Goal: Use online tool/utility: Utilize a website feature to perform a specific function

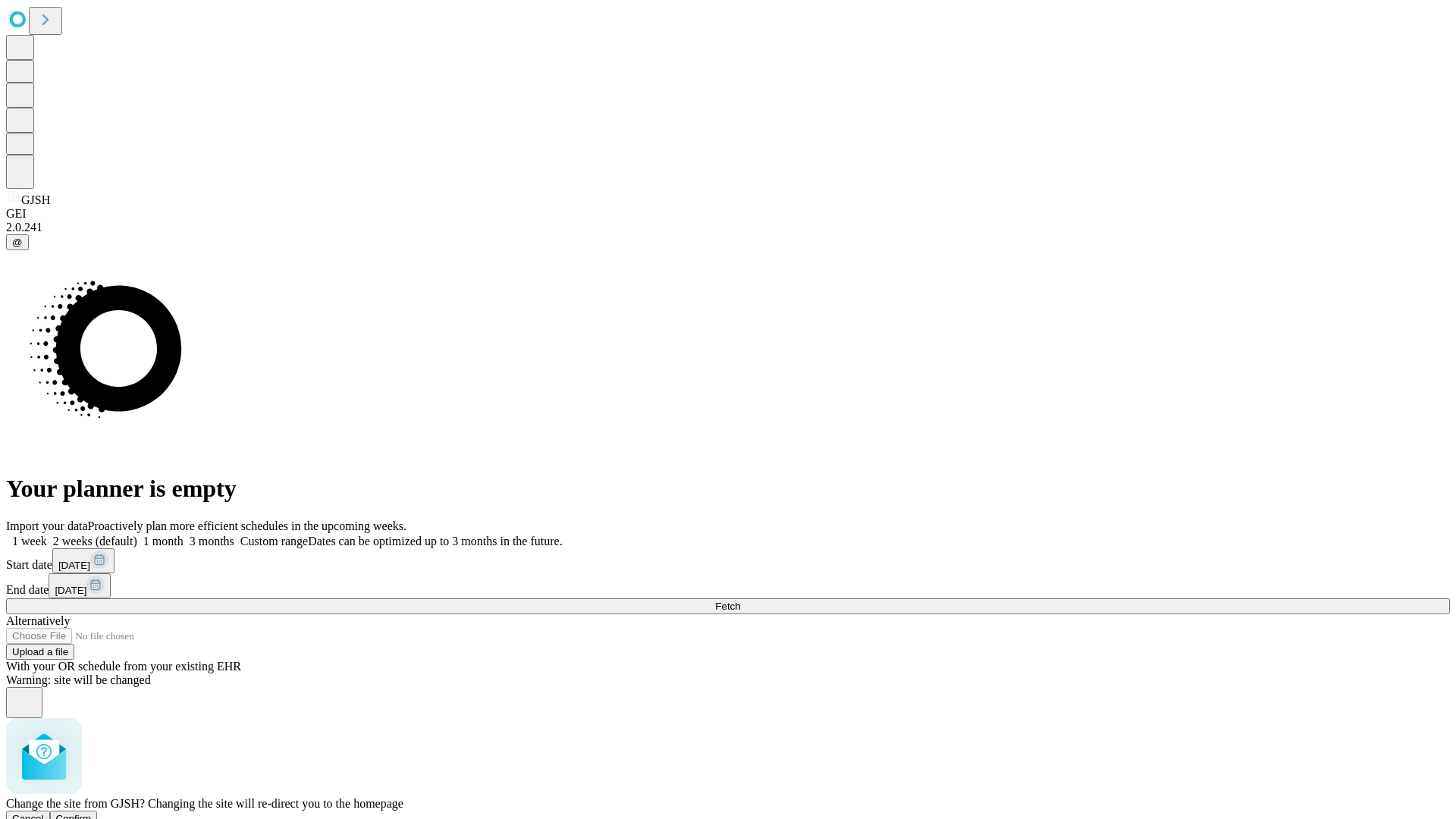
click at [92, 813] on span "Confirm" at bounding box center [74, 818] width 36 height 11
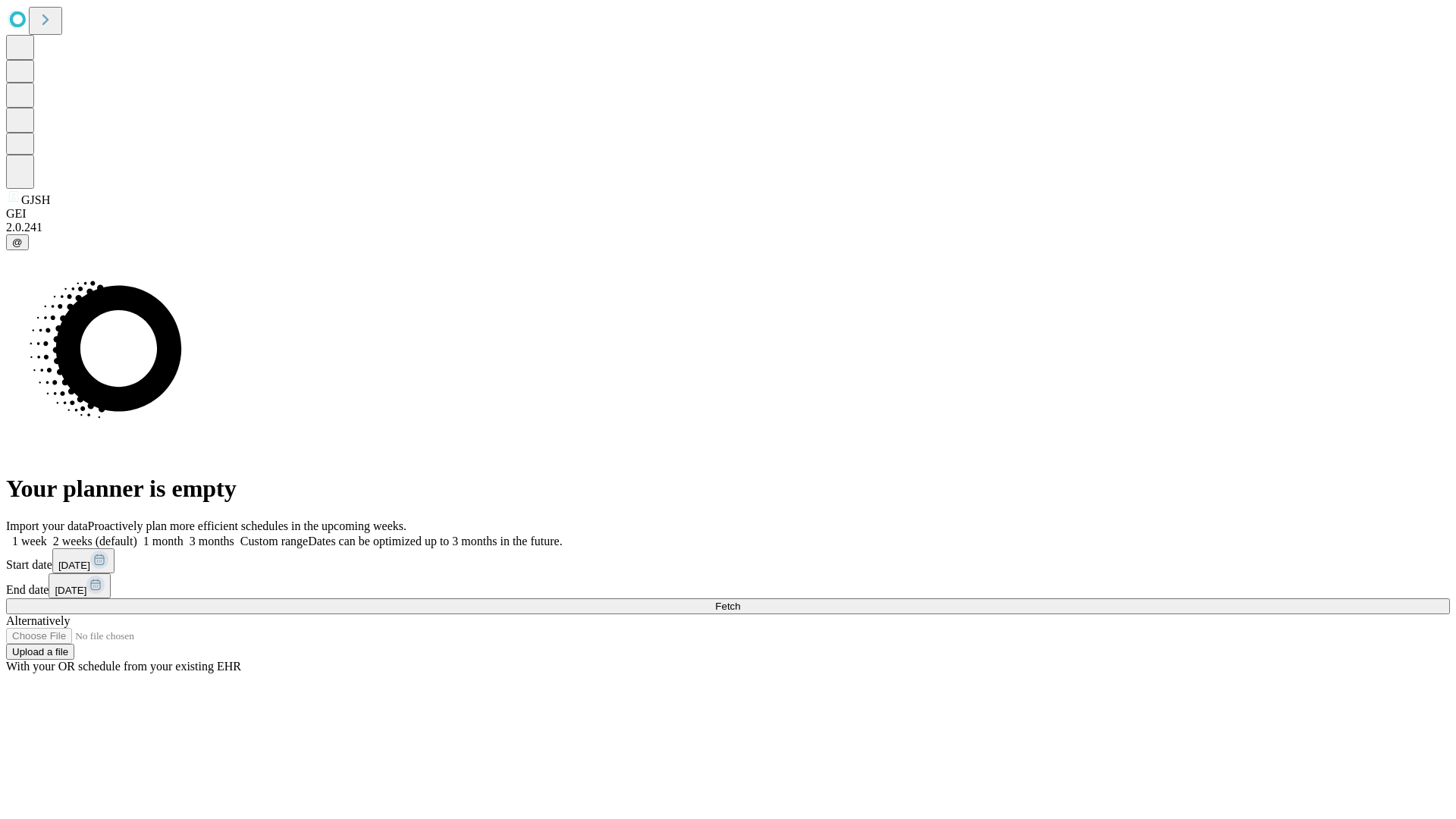
click at [183, 534] on label "1 month" at bounding box center [160, 541] width 46 height 13
click at [740, 600] on span "Fetch" at bounding box center [728, 606] width 25 height 11
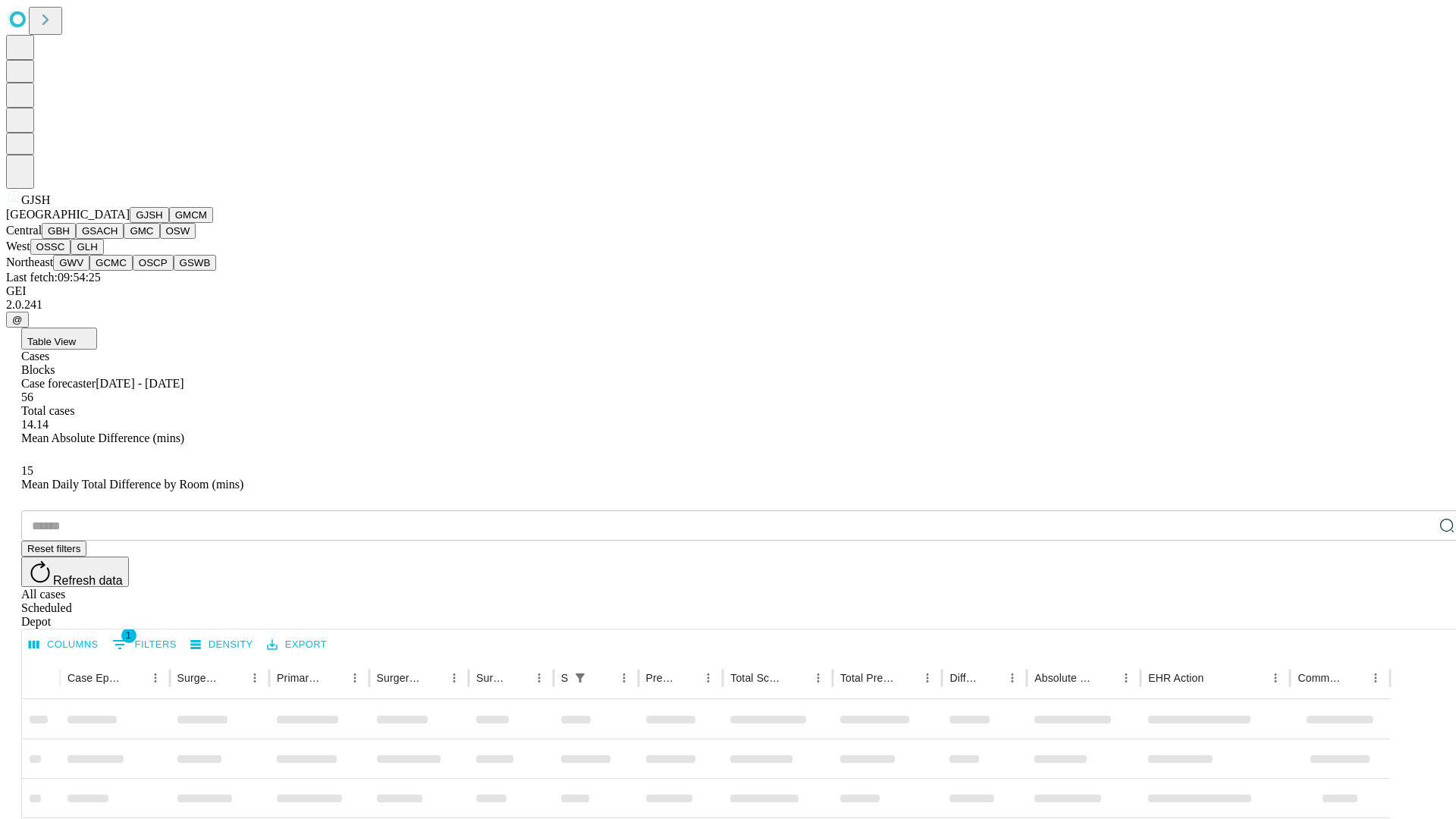
click at [169, 223] on button "GMCM" at bounding box center [190, 215] width 44 height 16
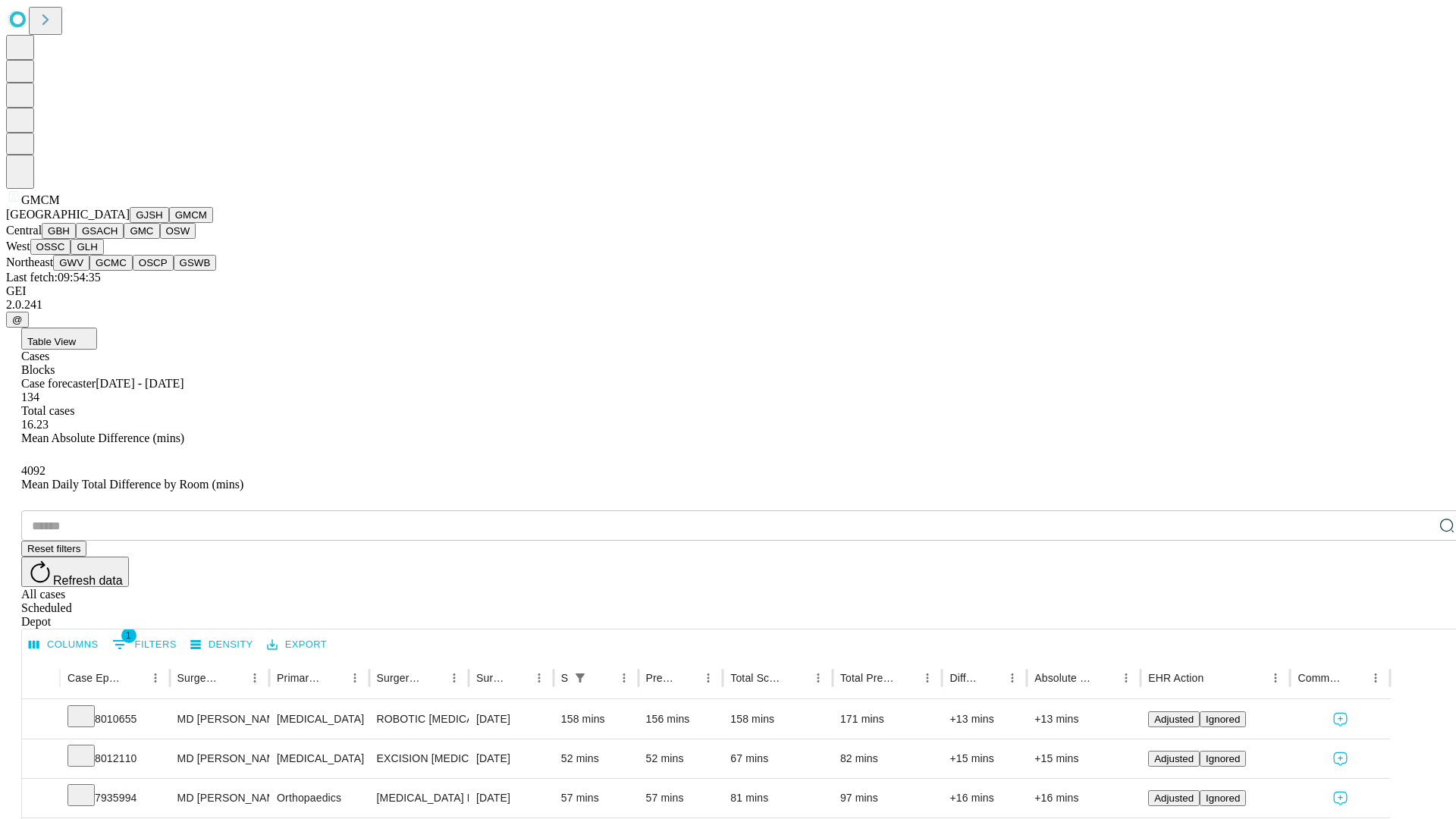
click at [76, 239] on button "GBH" at bounding box center [59, 231] width 34 height 16
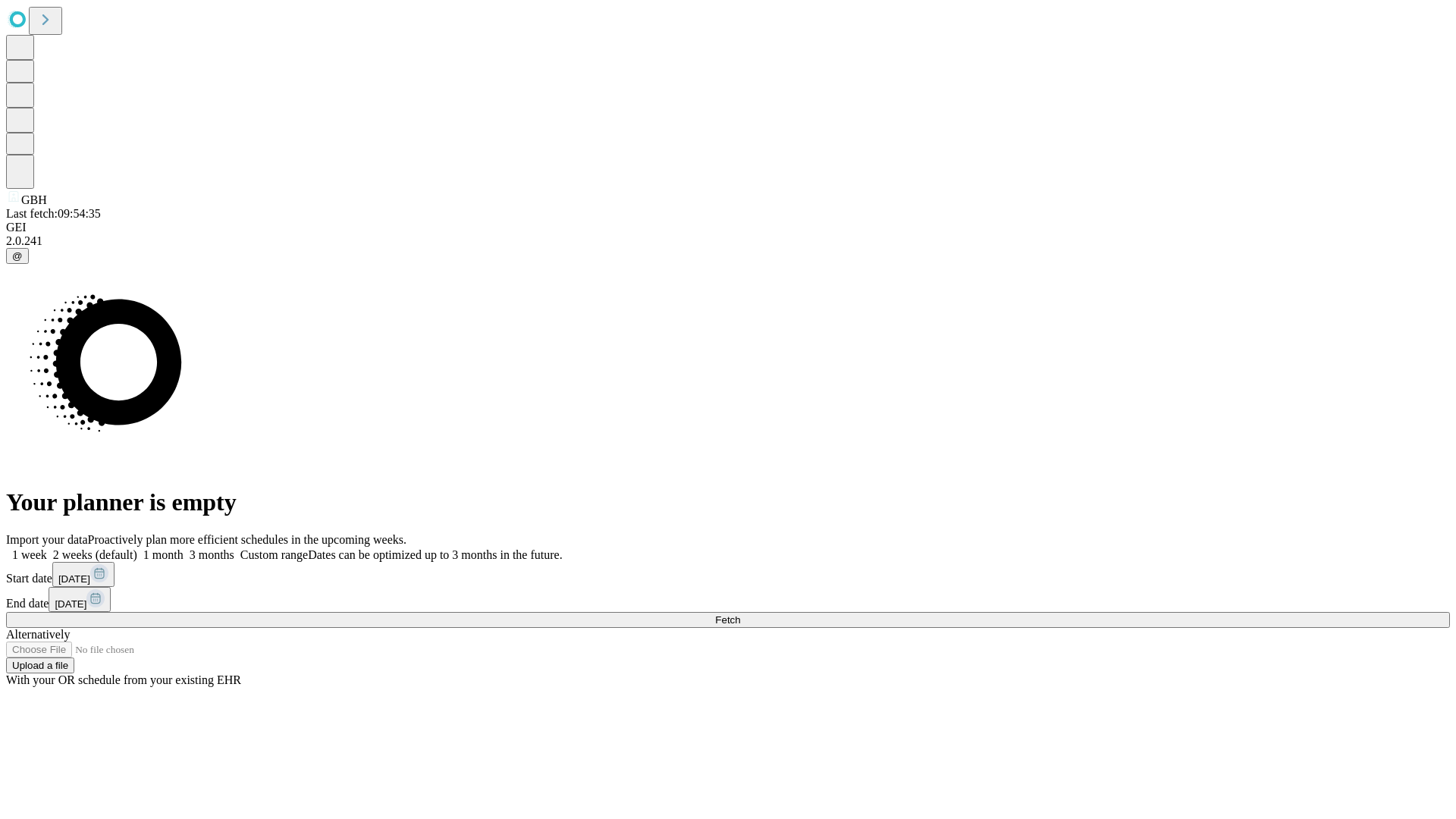
click at [183, 548] on label "1 month" at bounding box center [160, 554] width 46 height 13
click at [740, 614] on span "Fetch" at bounding box center [728, 620] width 25 height 11
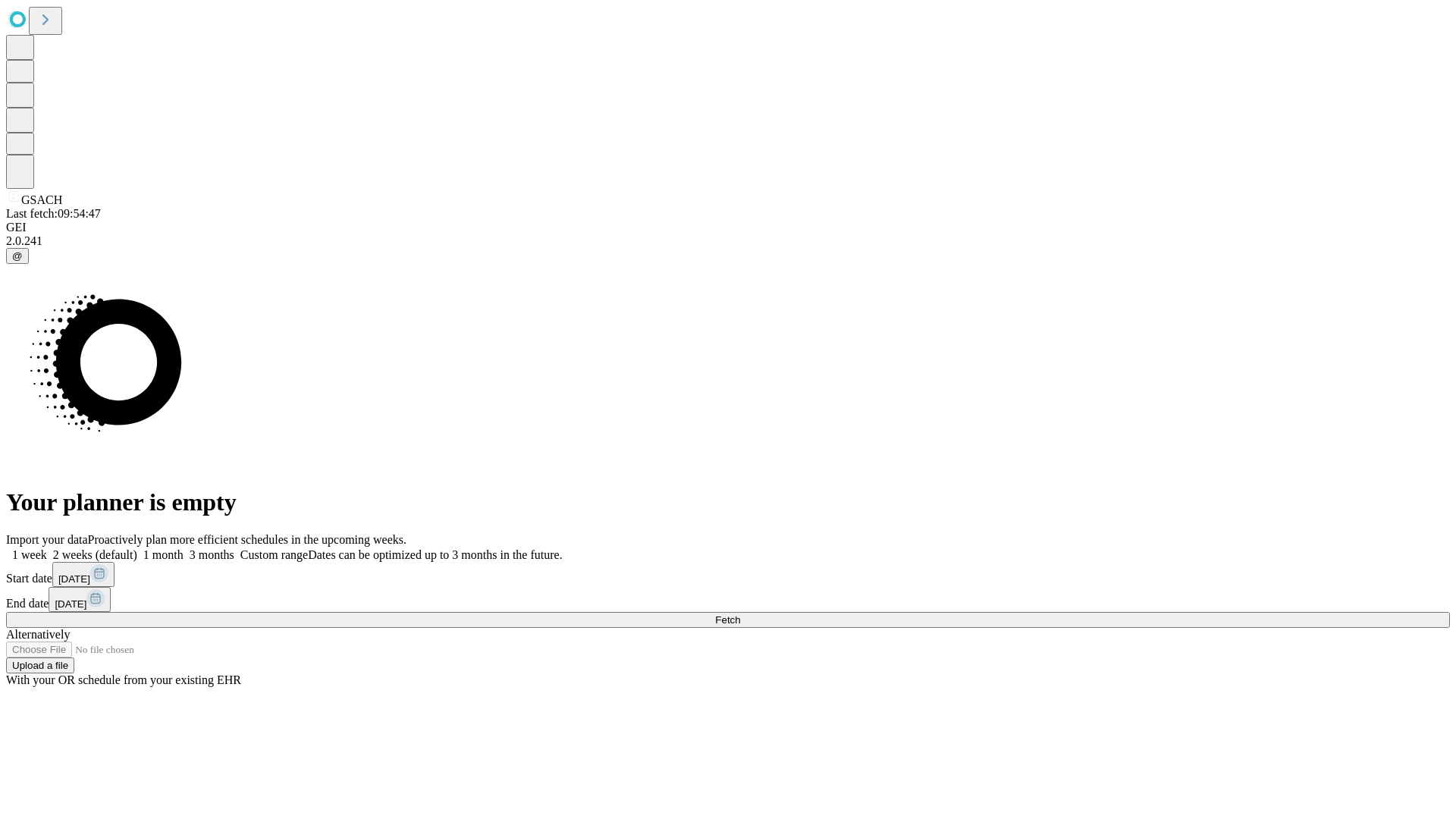
click at [183, 548] on label "1 month" at bounding box center [160, 554] width 46 height 13
click at [740, 614] on span "Fetch" at bounding box center [728, 620] width 25 height 11
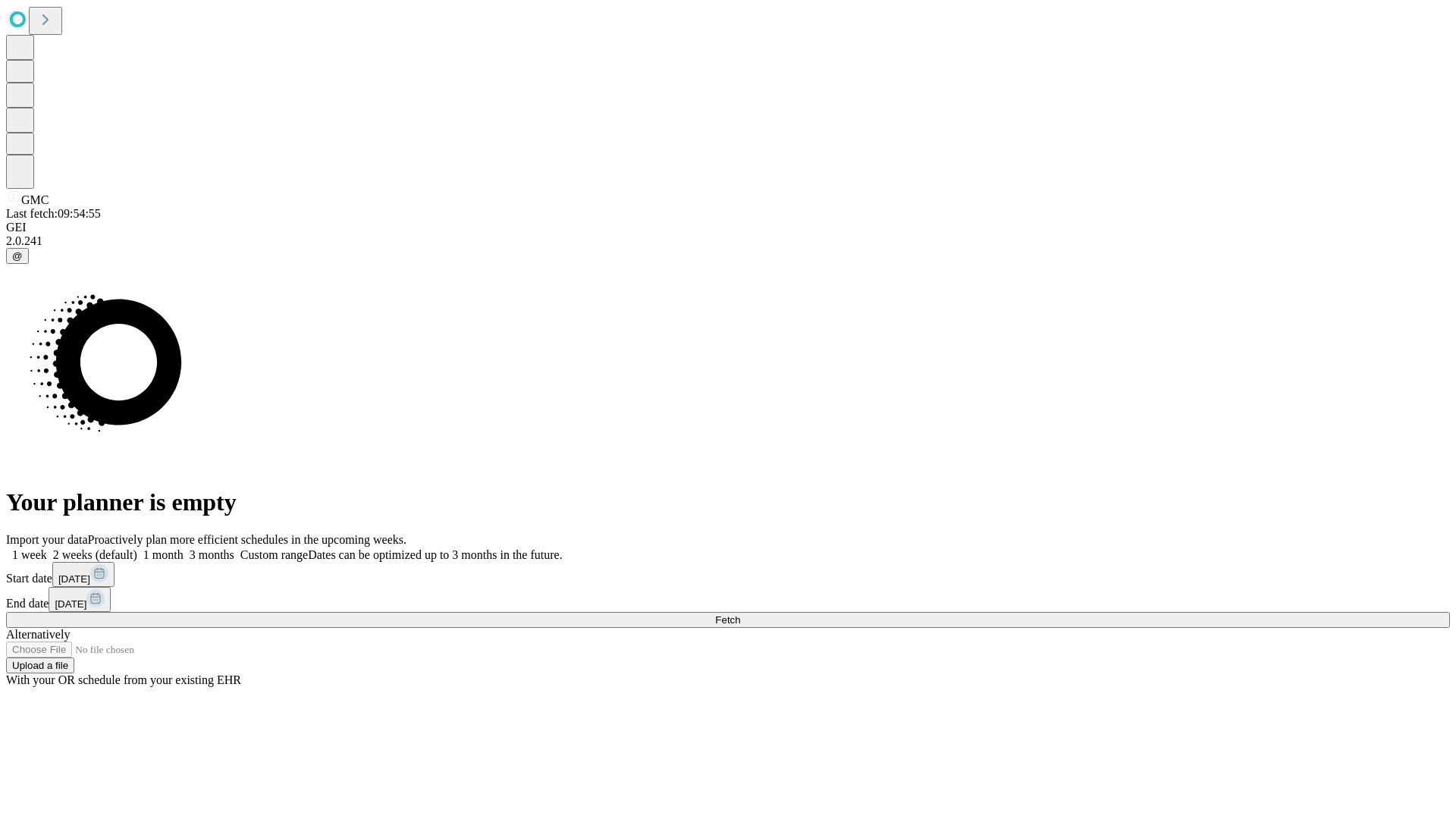
click at [183, 548] on label "1 month" at bounding box center [160, 554] width 46 height 13
click at [740, 614] on span "Fetch" at bounding box center [728, 620] width 25 height 11
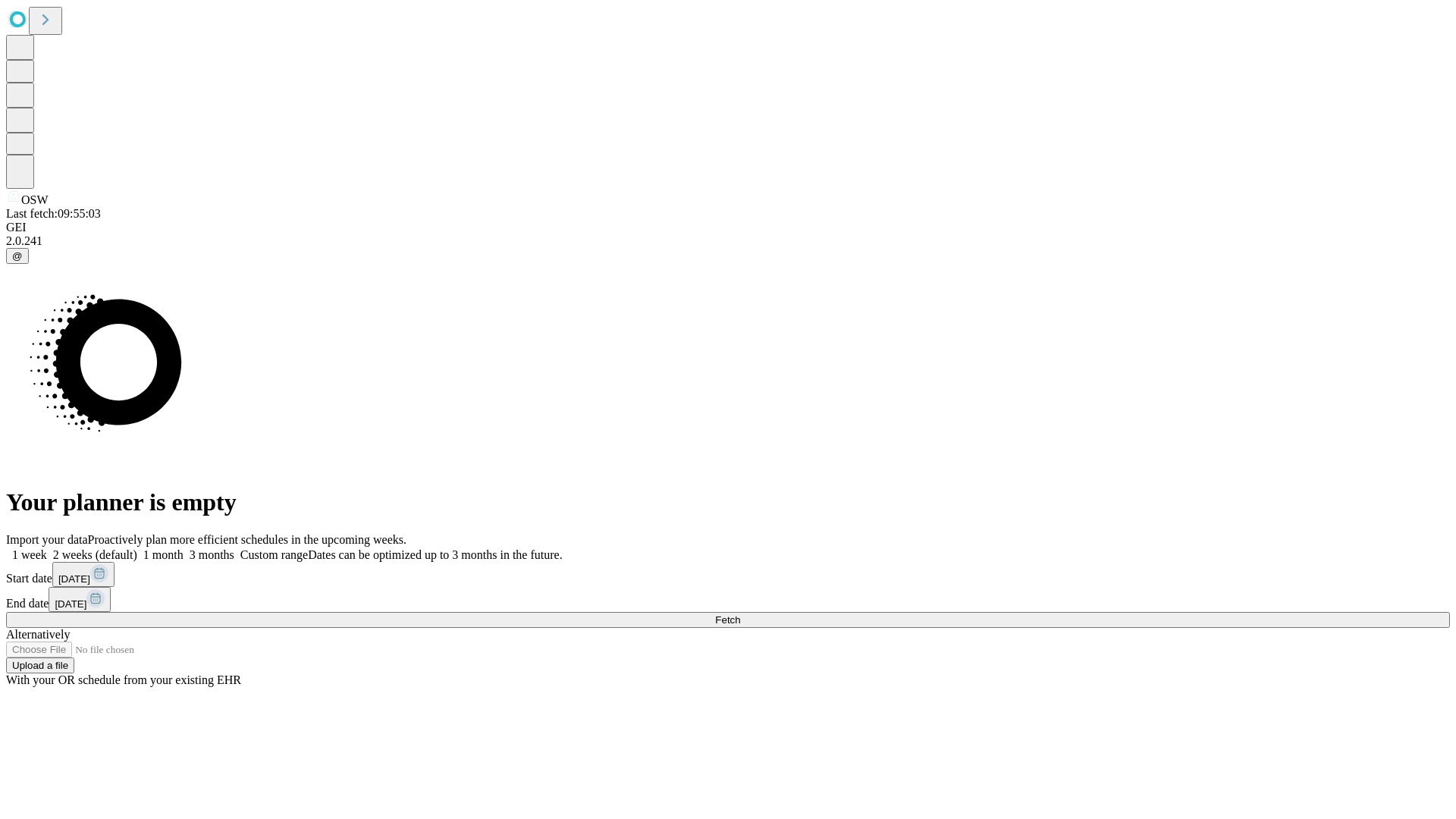
click at [183, 548] on label "1 month" at bounding box center [160, 554] width 46 height 13
click at [740, 614] on span "Fetch" at bounding box center [728, 620] width 25 height 11
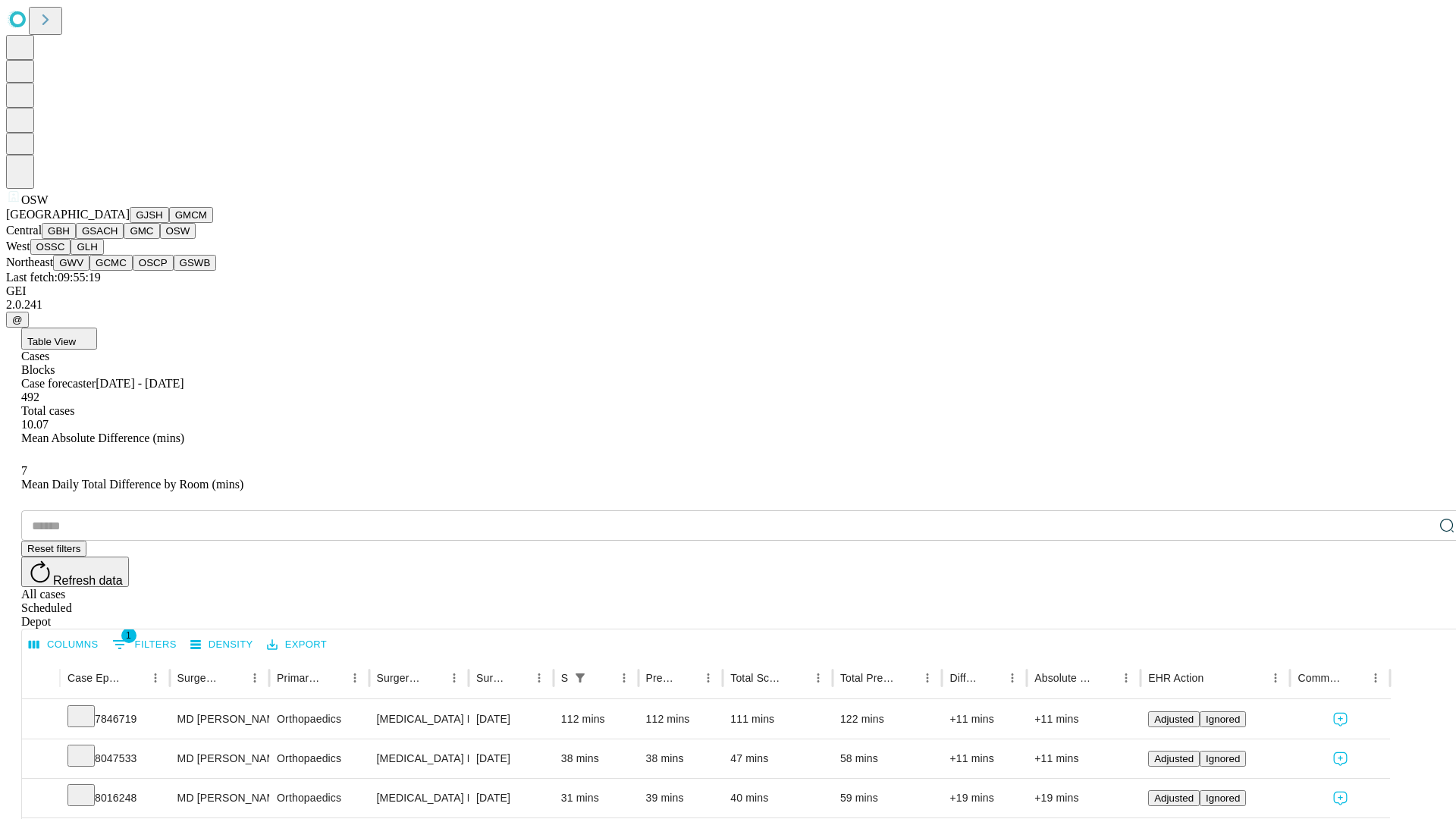
click at [71, 255] on button "OSSC" at bounding box center [51, 247] width 41 height 16
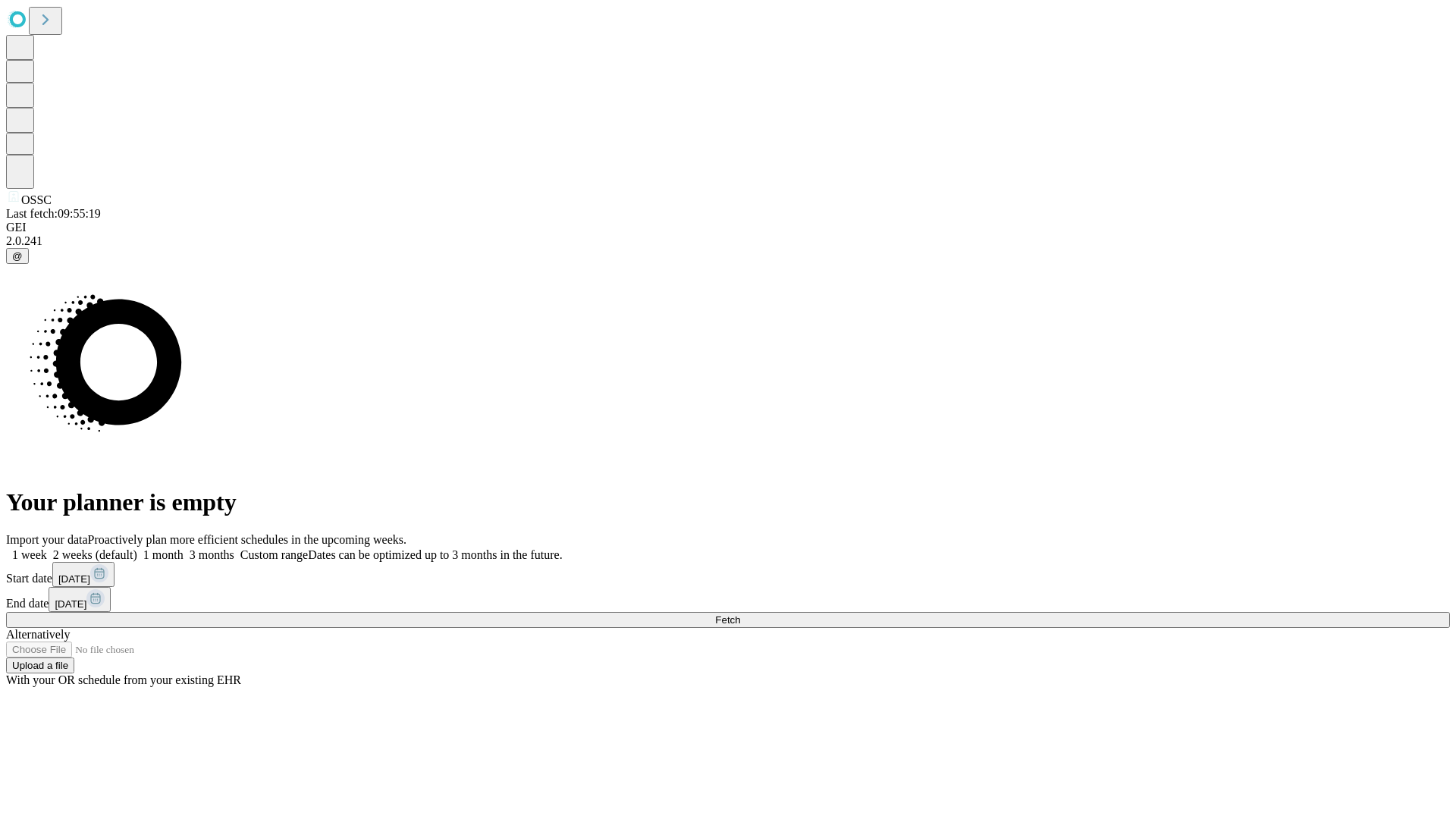
click at [183, 548] on label "1 month" at bounding box center [160, 554] width 46 height 13
click at [740, 614] on span "Fetch" at bounding box center [728, 620] width 25 height 11
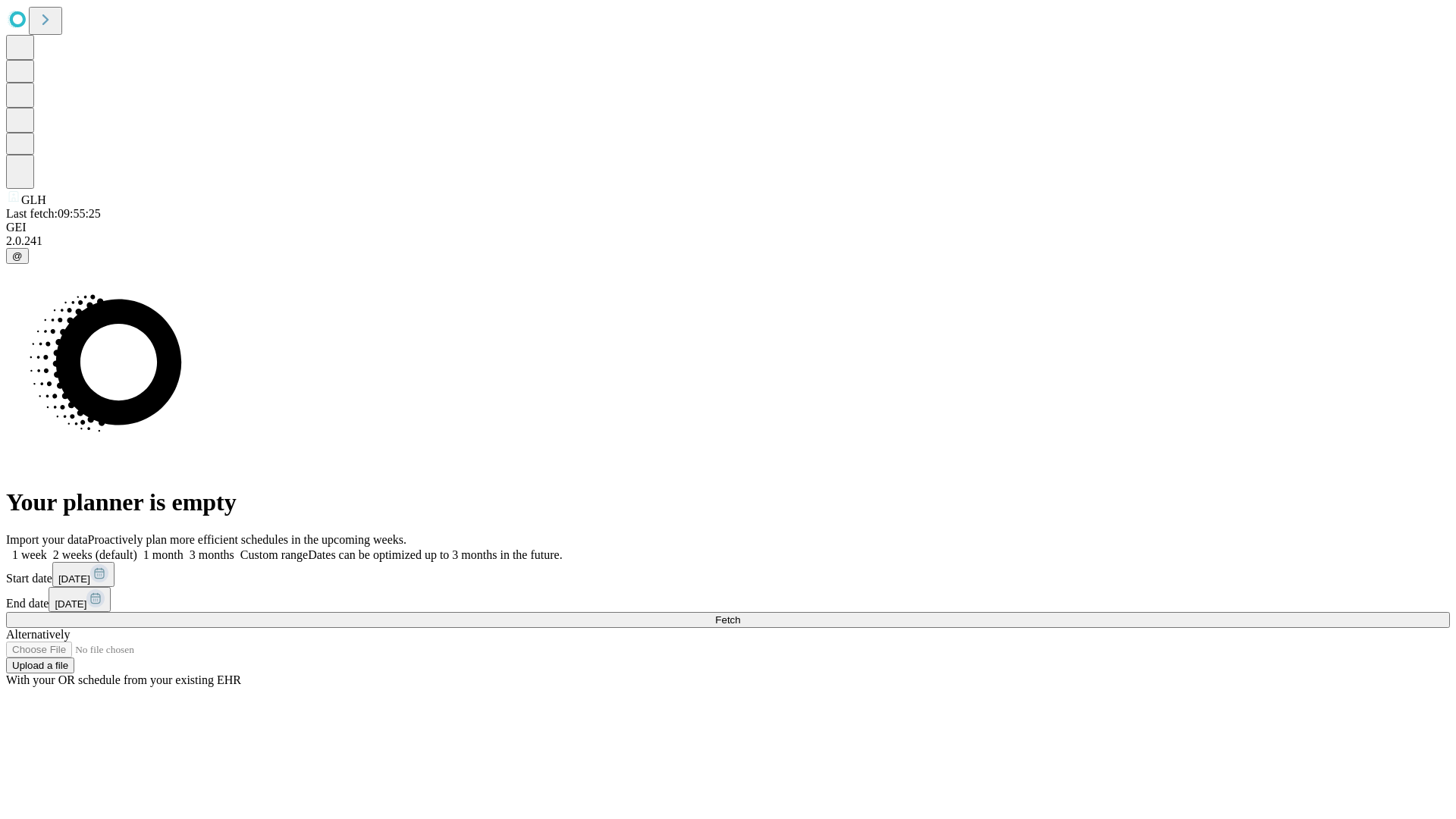
click at [183, 548] on label "1 month" at bounding box center [160, 554] width 46 height 13
click at [740, 614] on span "Fetch" at bounding box center [728, 620] width 25 height 11
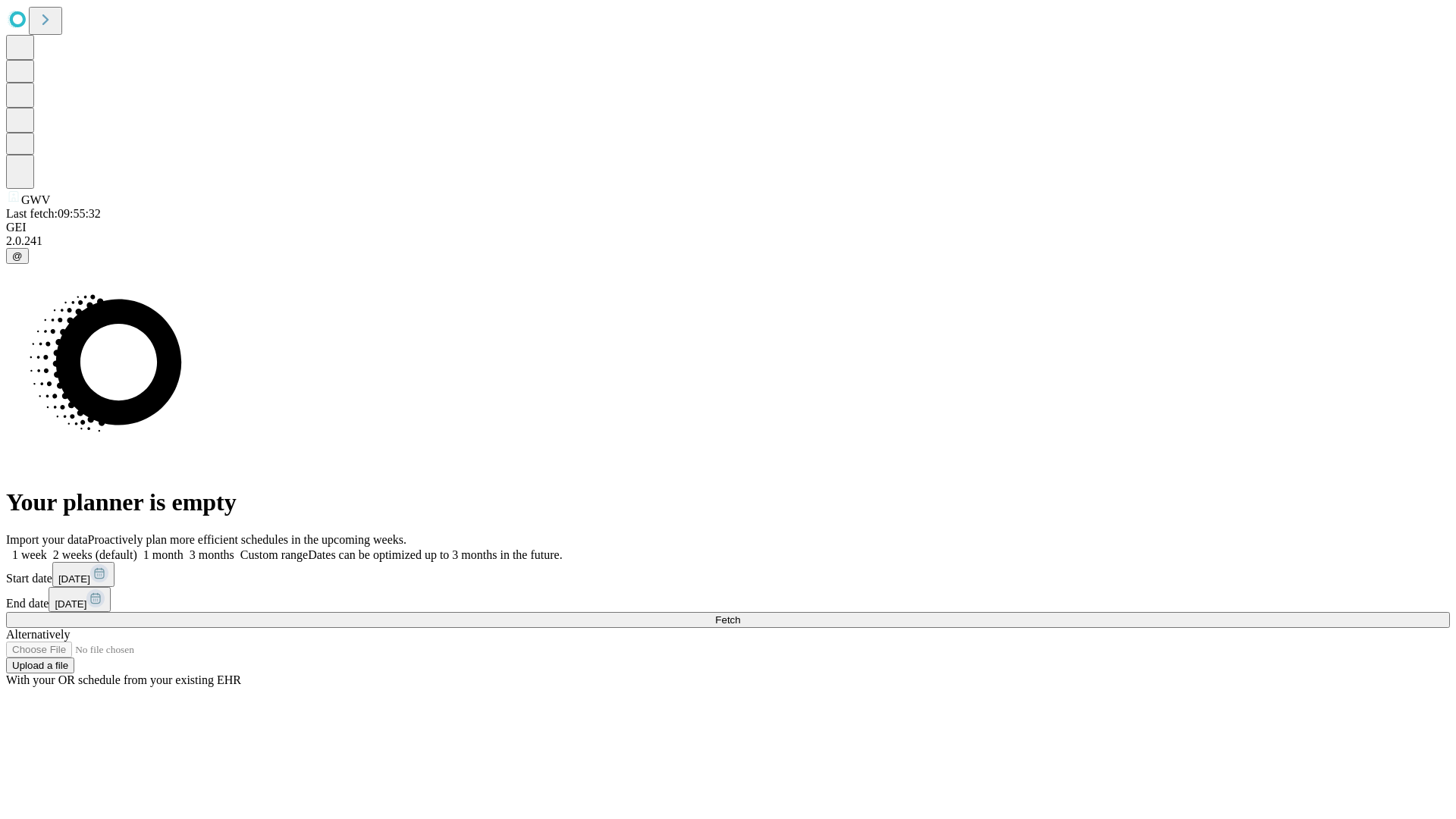
click at [183, 548] on label "1 month" at bounding box center [160, 554] width 46 height 13
click at [740, 614] on span "Fetch" at bounding box center [728, 620] width 25 height 11
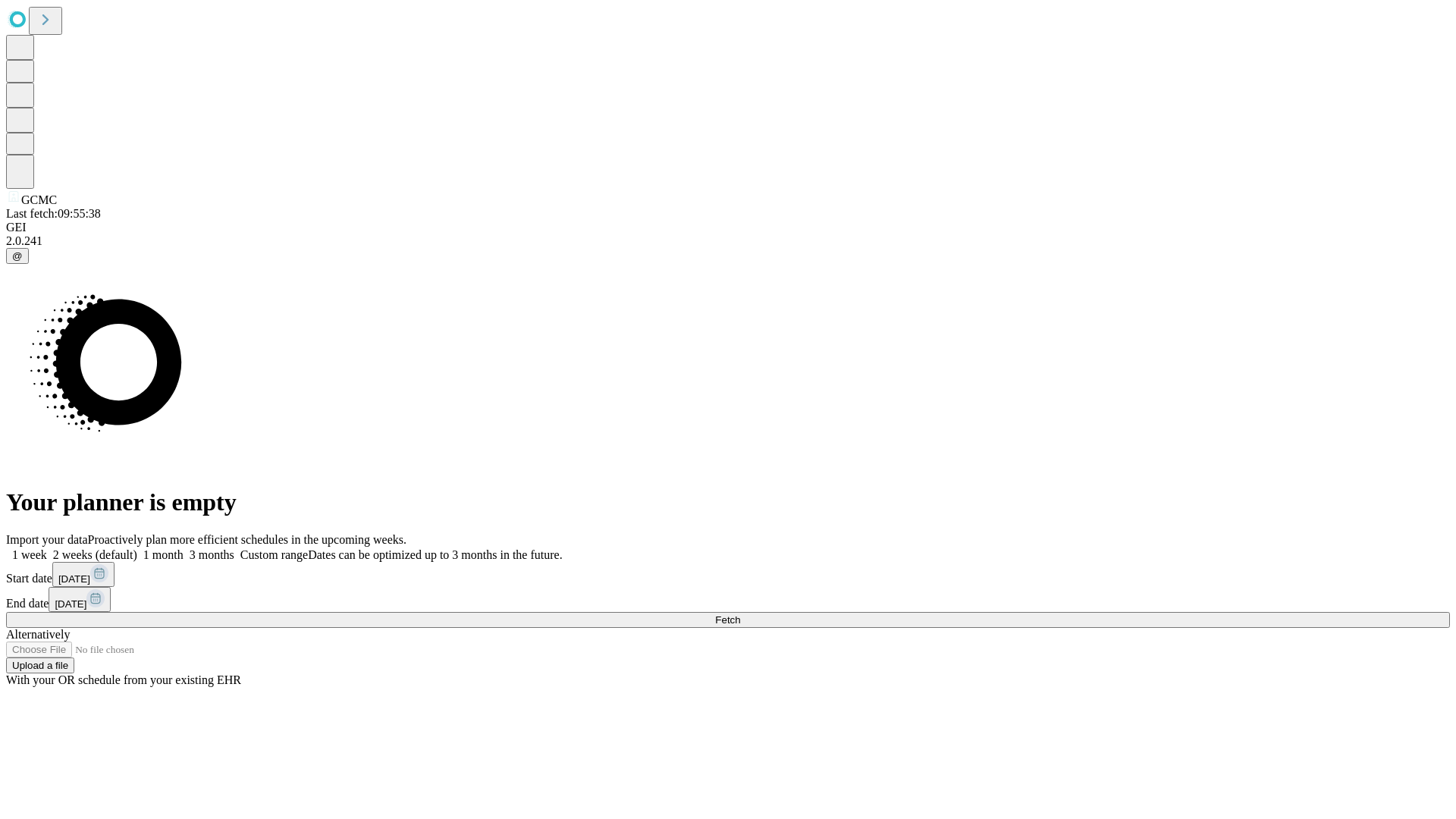
click at [183, 548] on label "1 month" at bounding box center [160, 554] width 46 height 13
click at [740, 614] on span "Fetch" at bounding box center [728, 620] width 25 height 11
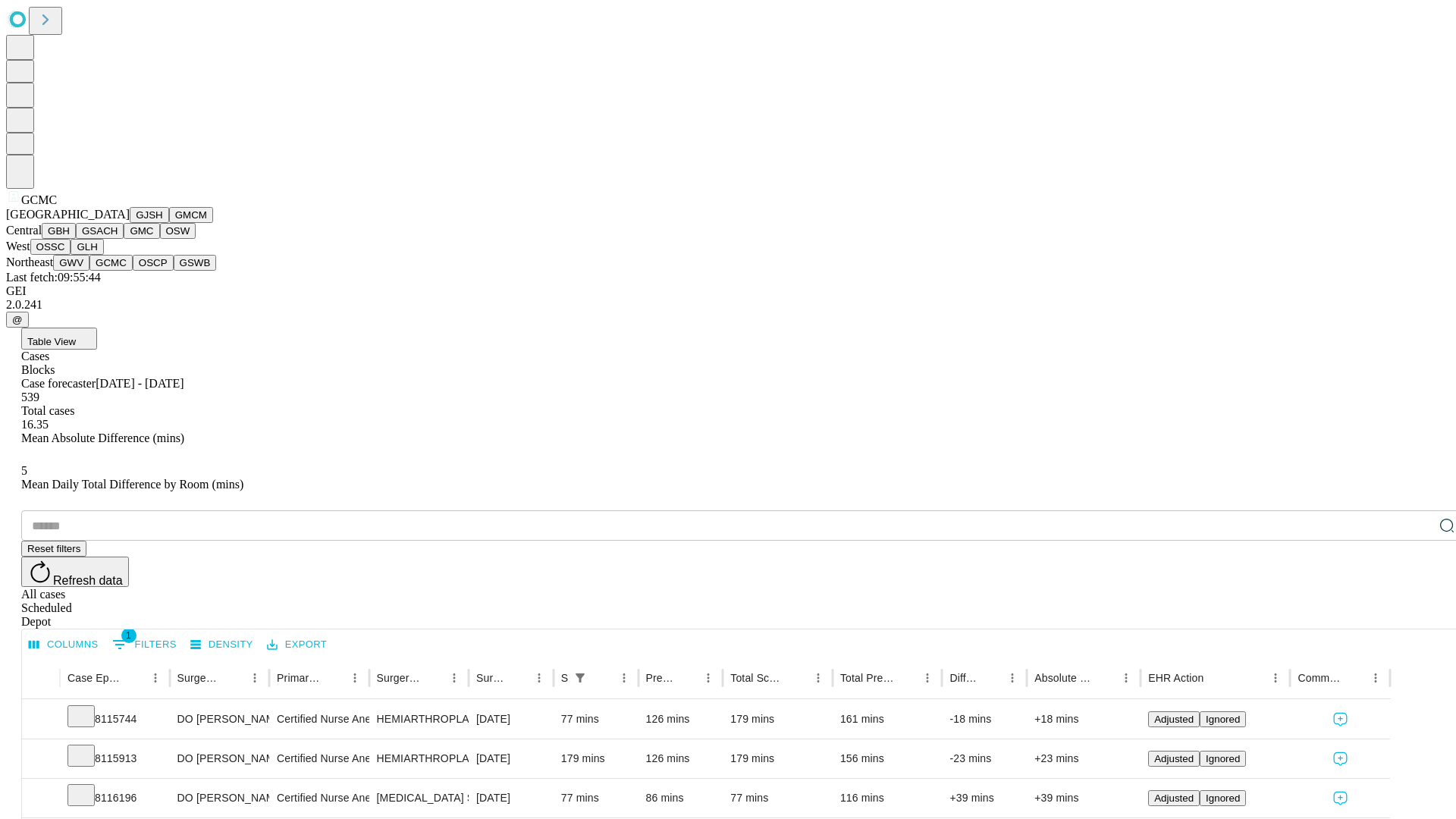
click at [132, 270] on button "OSCP" at bounding box center [153, 262] width 41 height 16
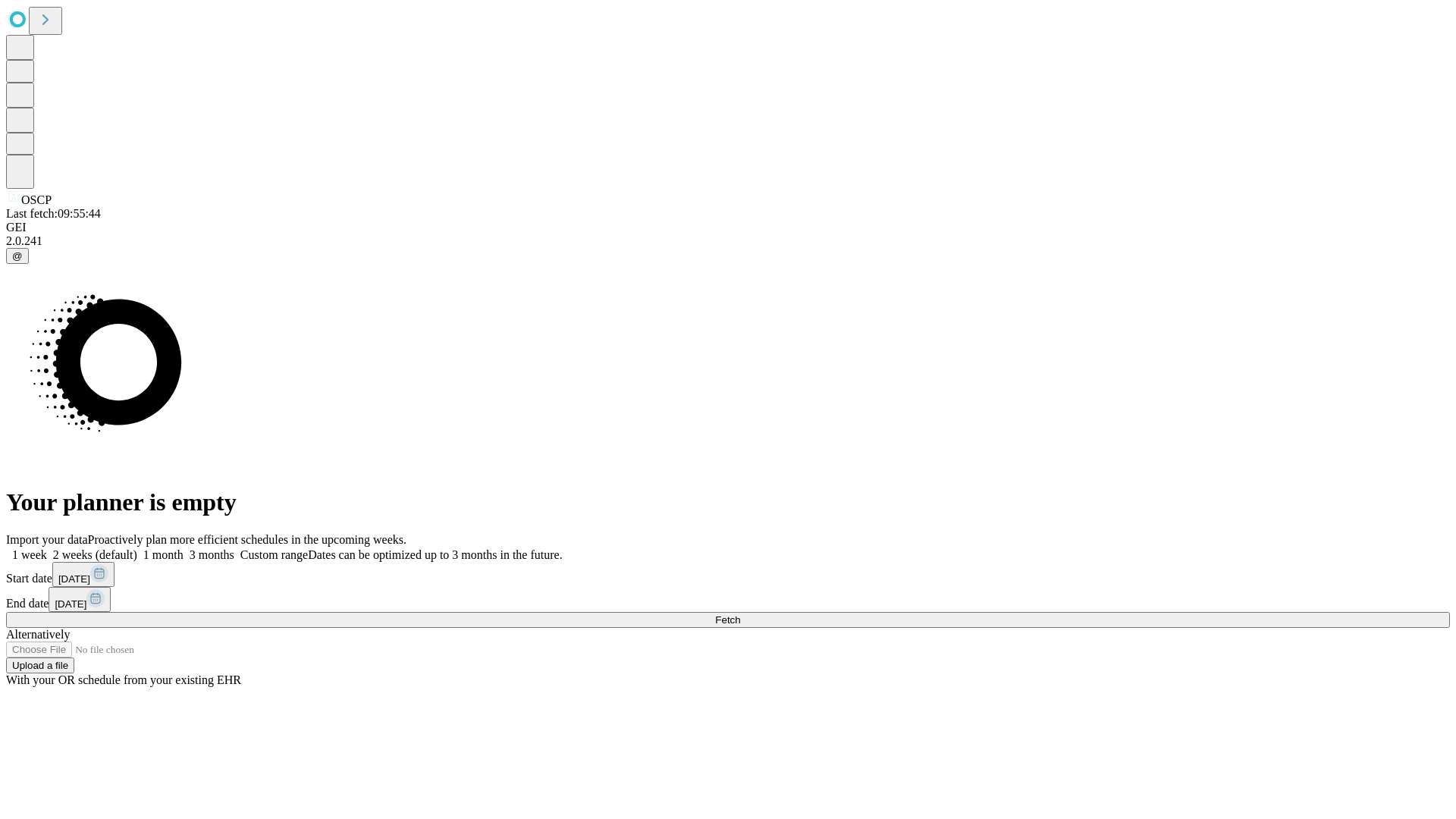
click at [183, 548] on label "1 month" at bounding box center [160, 554] width 46 height 13
click at [740, 614] on span "Fetch" at bounding box center [728, 620] width 25 height 11
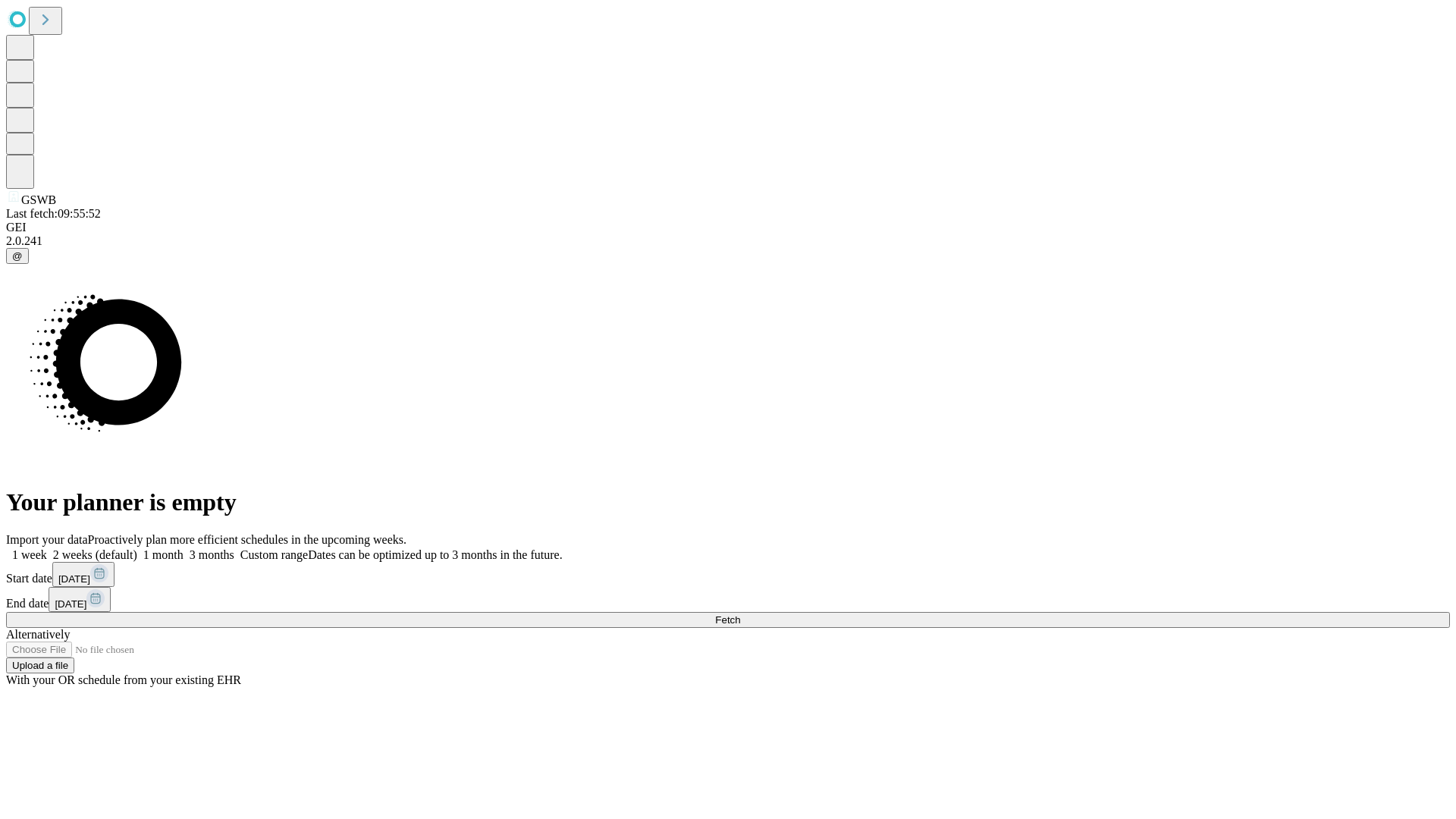
click at [183, 548] on label "1 month" at bounding box center [160, 554] width 46 height 13
click at [740, 614] on span "Fetch" at bounding box center [728, 620] width 25 height 11
